Goal: Information Seeking & Learning: Learn about a topic

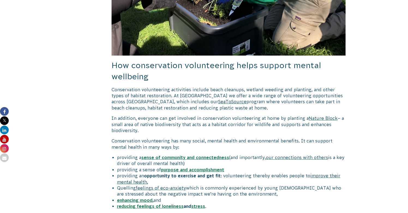
click at [187, 194] on span "which is commonly experienced by young [DEMOGRAPHIC_DATA] who are stressed abou…" at bounding box center [229, 191] width 224 height 11
click at [215, 110] on p "Conservation volunteering activities include beach cleanups, wetland weeding an…" at bounding box center [228, 99] width 234 height 25
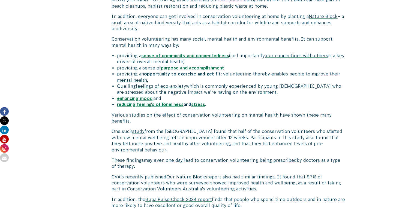
scroll to position [516, 0]
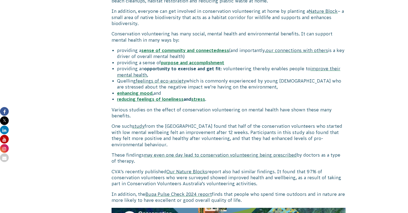
click at [210, 110] on span "Various studies on the effect of conservation volunteering on mental health hav…" at bounding box center [221, 112] width 220 height 11
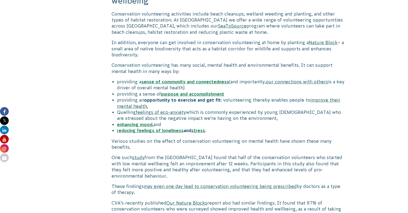
scroll to position [482, 0]
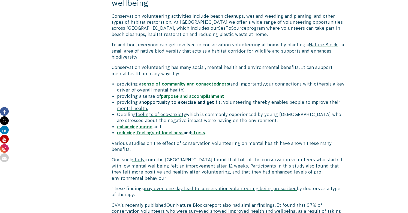
click at [173, 102] on b "opportunity to exercise and get fit" at bounding box center [182, 102] width 77 height 5
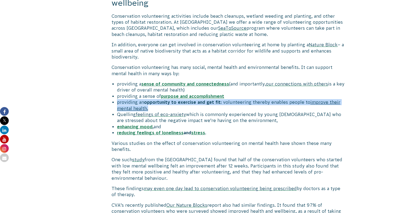
copy ul "providing an opportunity to exercise and get fit : volunteering thereby enables…"
